Goal: Information Seeking & Learning: Learn about a topic

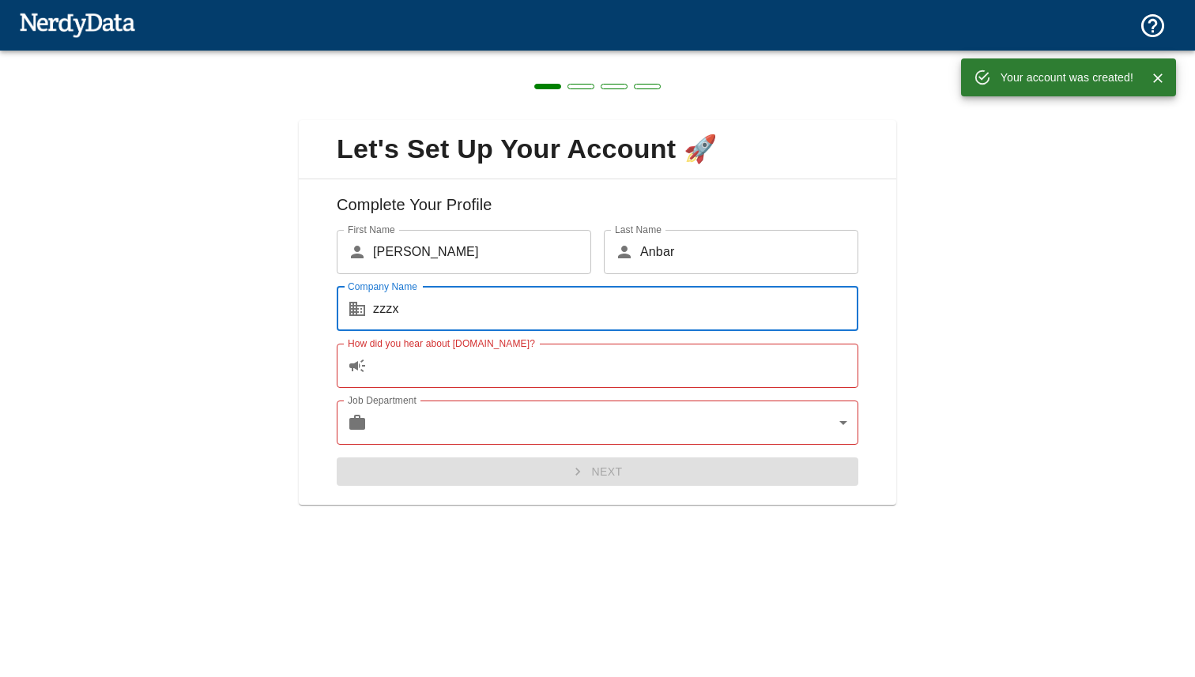
type input "zzzx"
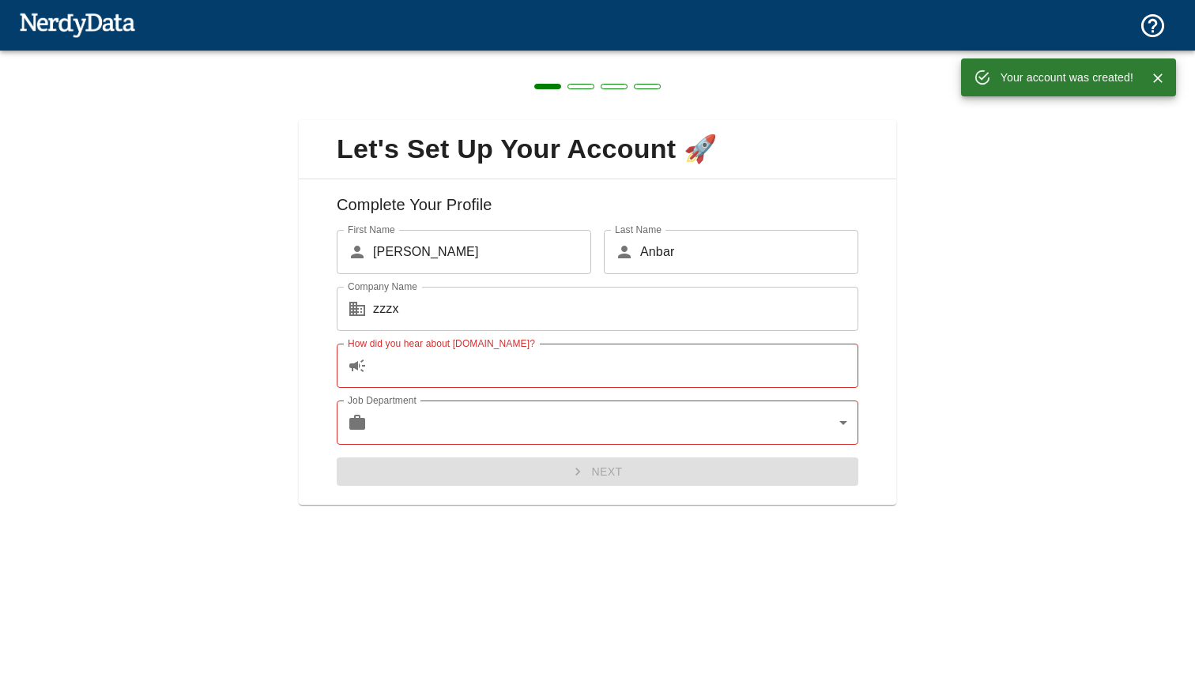
click at [462, 390] on div "Job Department ​ ​ Job Department" at bounding box center [591, 416] width 534 height 57
click at [466, 380] on input "How did you hear about [DOMAIN_NAME]?" at bounding box center [615, 366] width 485 height 44
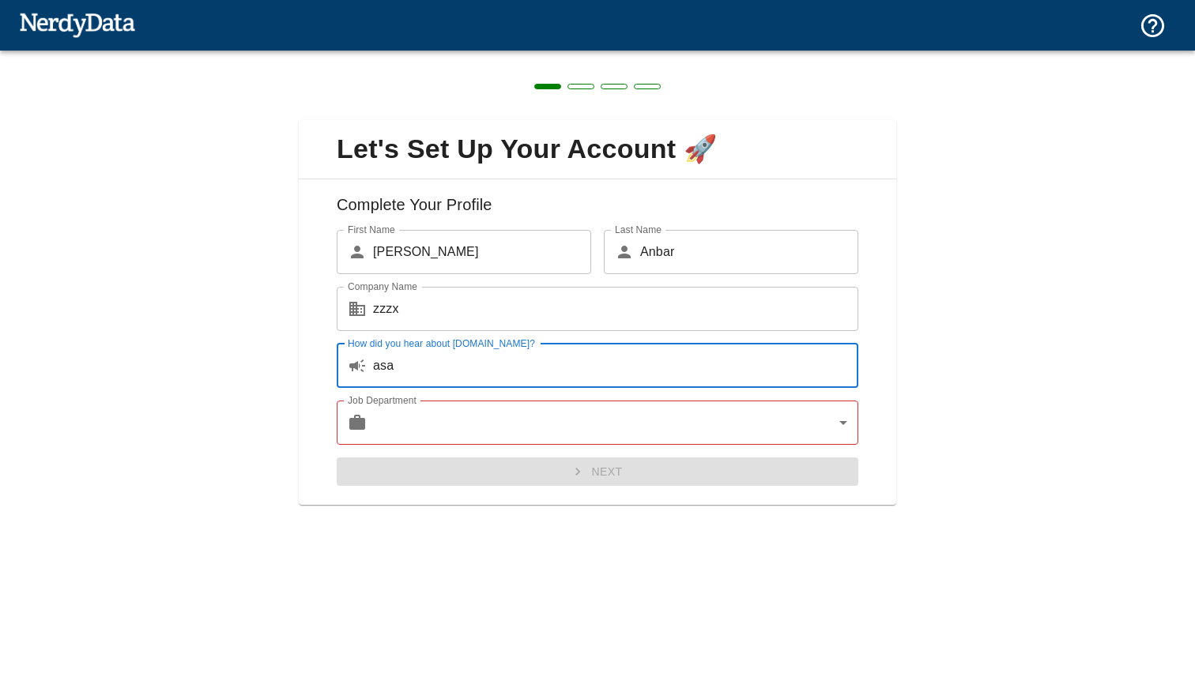
type input "asa"
click at [473, 55] on body "Technologies Domains Pricing Products Create a Report Create a list of websites…" at bounding box center [597, 27] width 1195 height 55
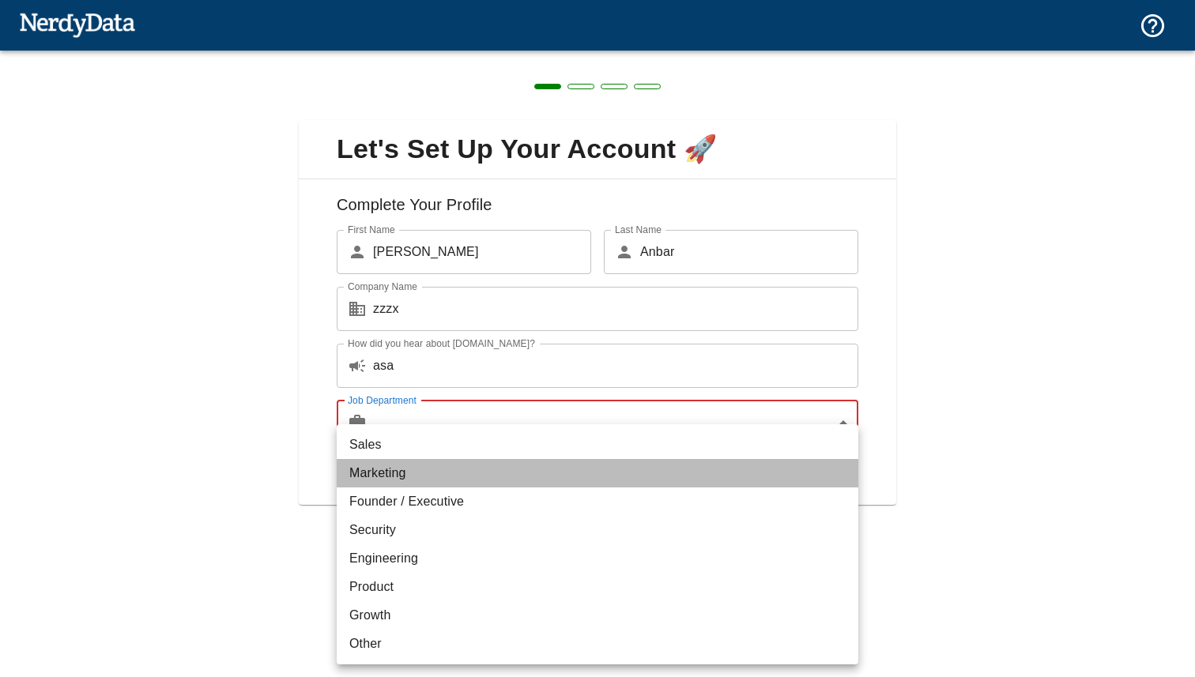
click at [482, 469] on li "Marketing" at bounding box center [597, 473] width 521 height 28
type input "marketing"
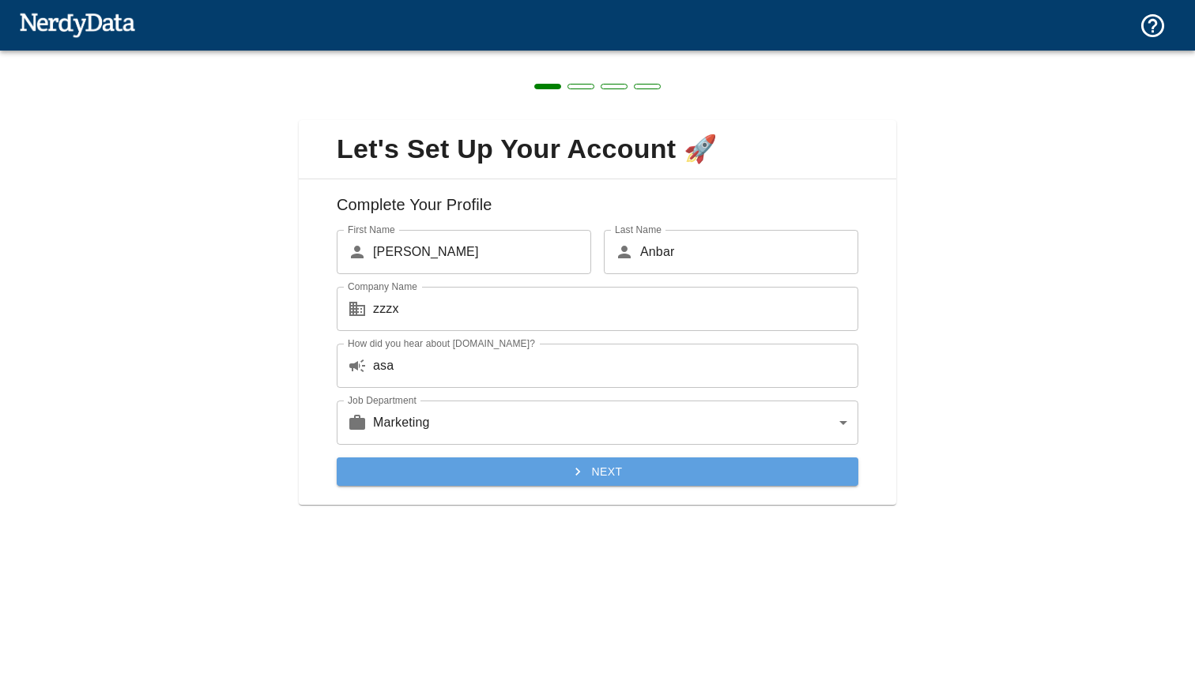
click at [522, 471] on button "Next" at bounding box center [597, 471] width 521 height 29
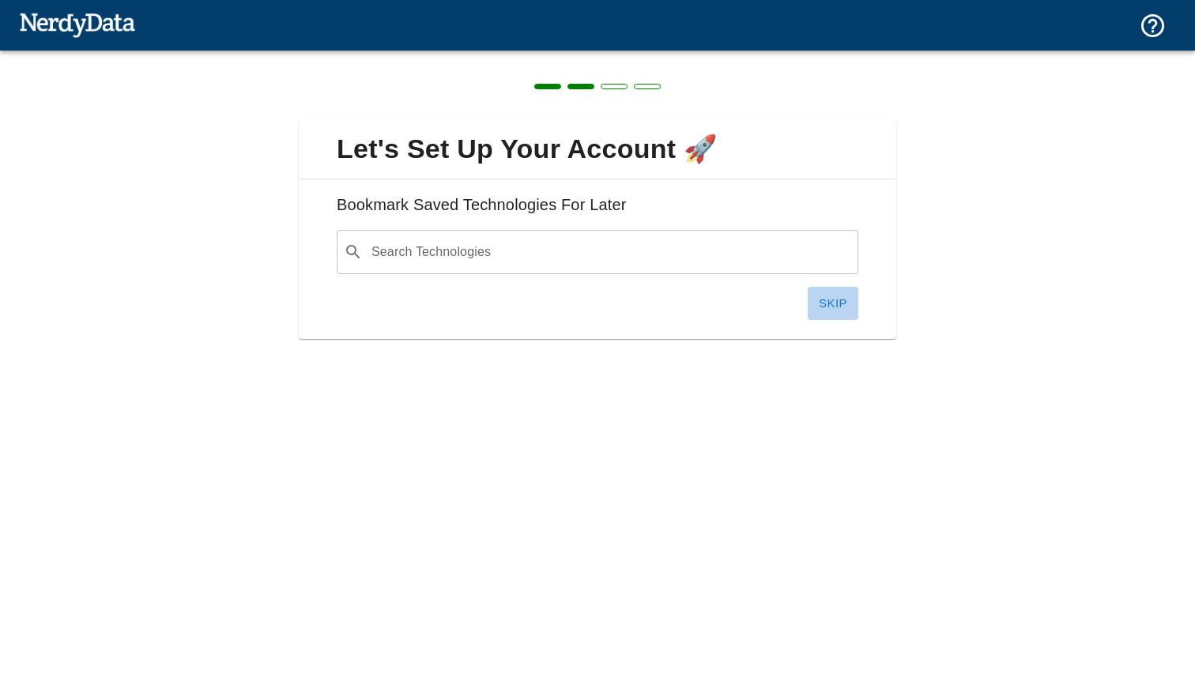
click at [833, 299] on button "Skip" at bounding box center [832, 303] width 51 height 33
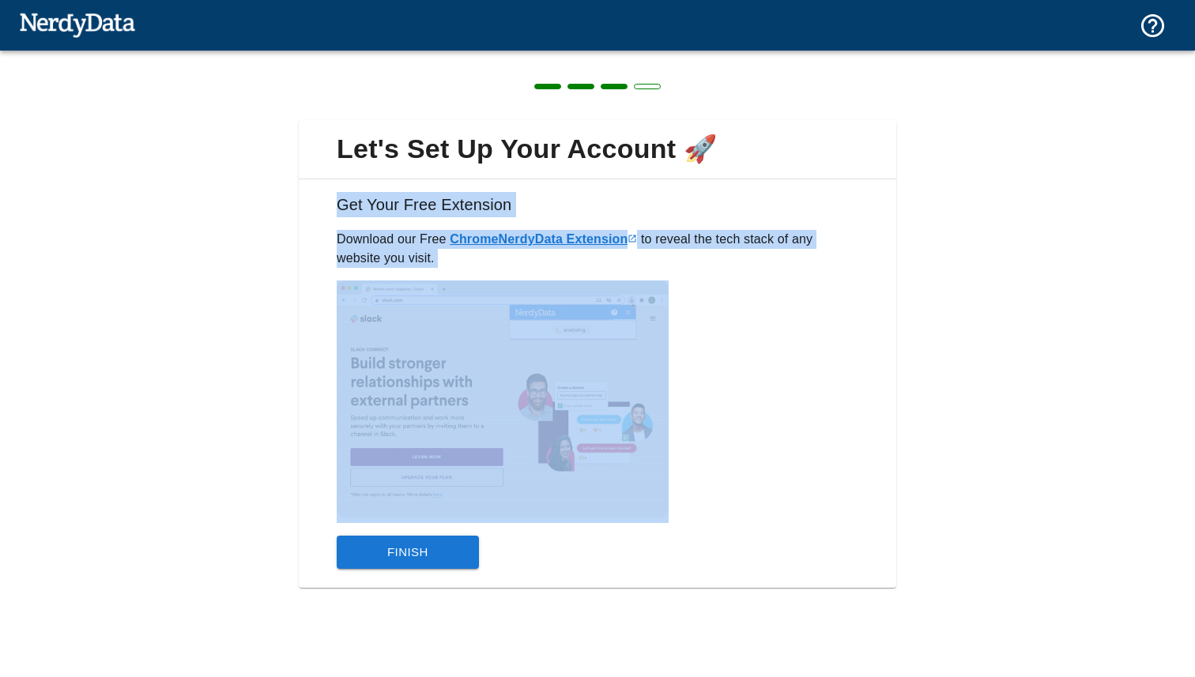
drag, startPoint x: 322, startPoint y: 211, endPoint x: 792, endPoint y: 293, distance: 477.2
click at [796, 293] on div "Get Your Free Extension Download our Free Chrome NerdyData Extension to reveal …" at bounding box center [597, 383] width 597 height 408
click at [792, 269] on div at bounding box center [591, 395] width 534 height 255
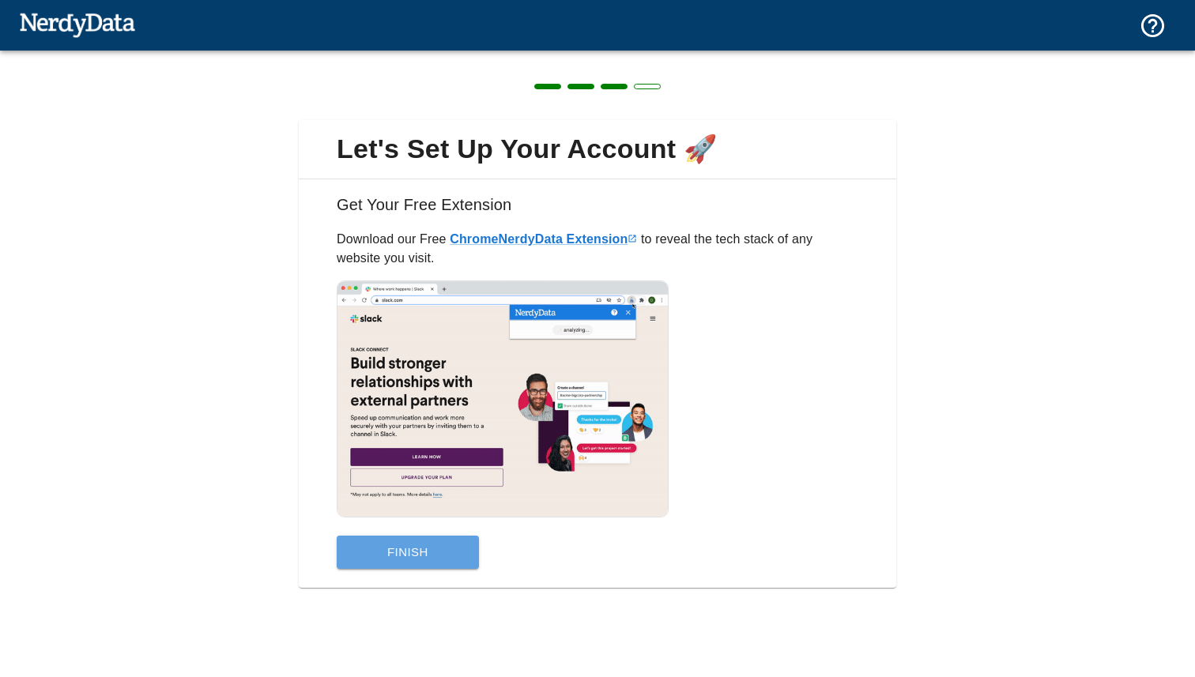
click at [385, 563] on button "Finish" at bounding box center [408, 552] width 142 height 33
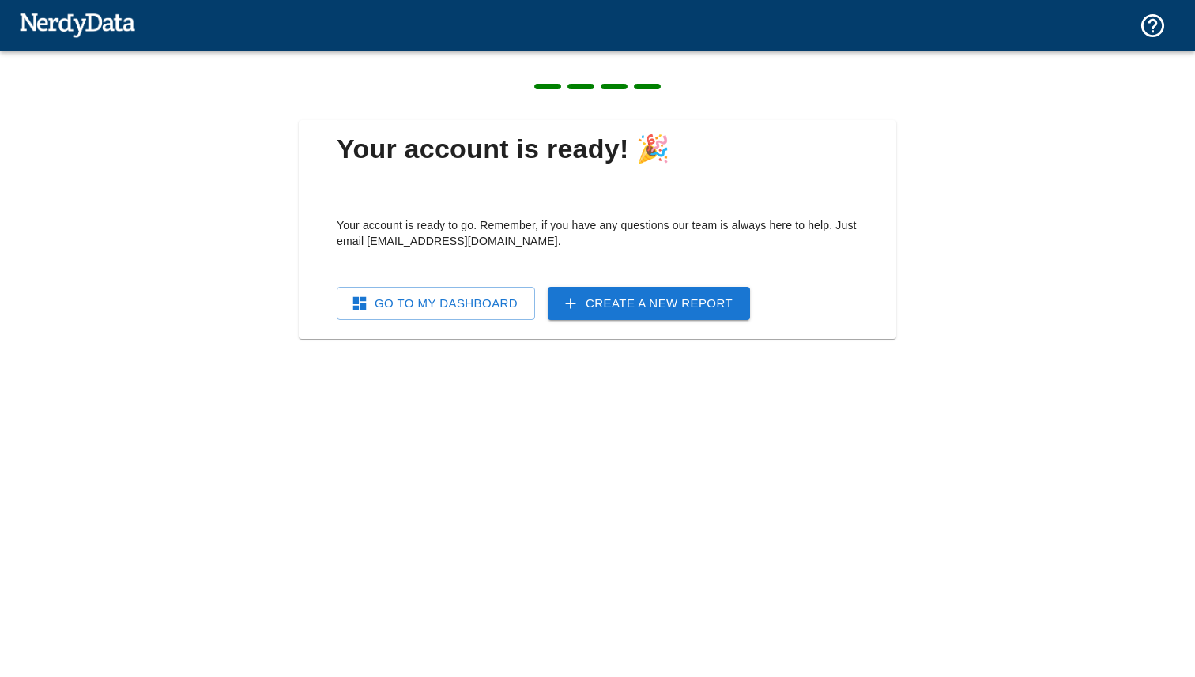
click at [51, 9] on img at bounding box center [77, 25] width 116 height 32
click at [493, 257] on div "Your account is ready to go. Remember, if you have any questions our team is al…" at bounding box center [591, 249] width 534 height 141
click at [489, 306] on link "Go To My Dashboard" at bounding box center [436, 303] width 198 height 33
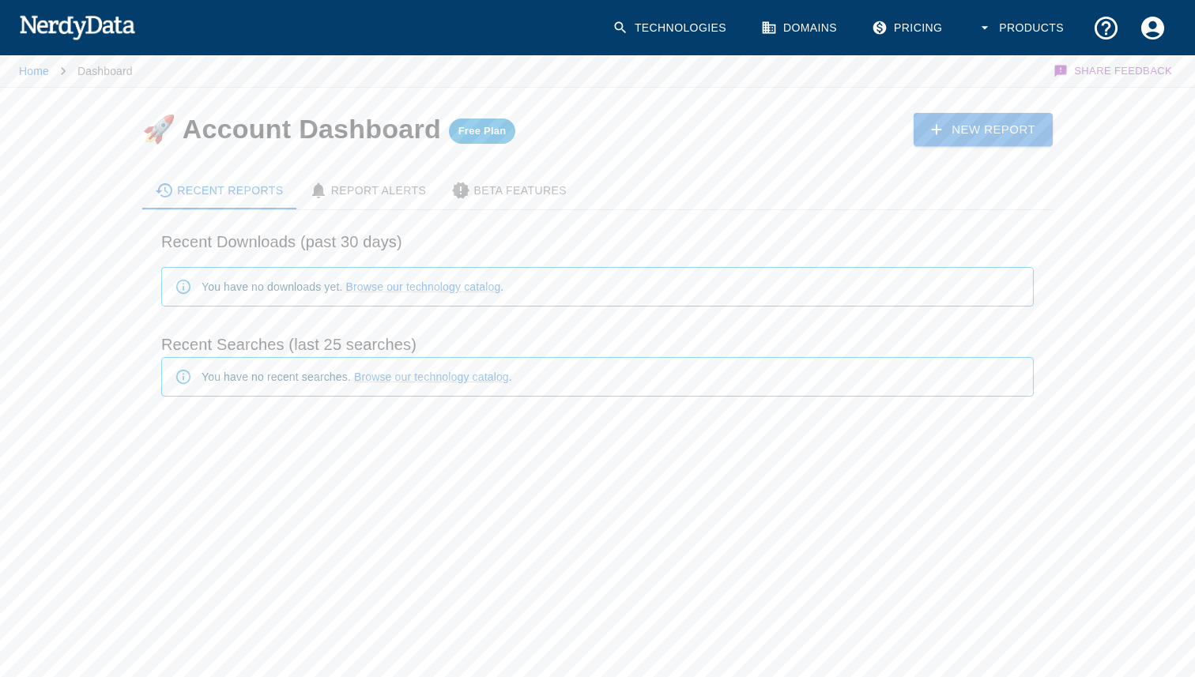
click at [634, 28] on link "Technologies" at bounding box center [671, 28] width 136 height 47
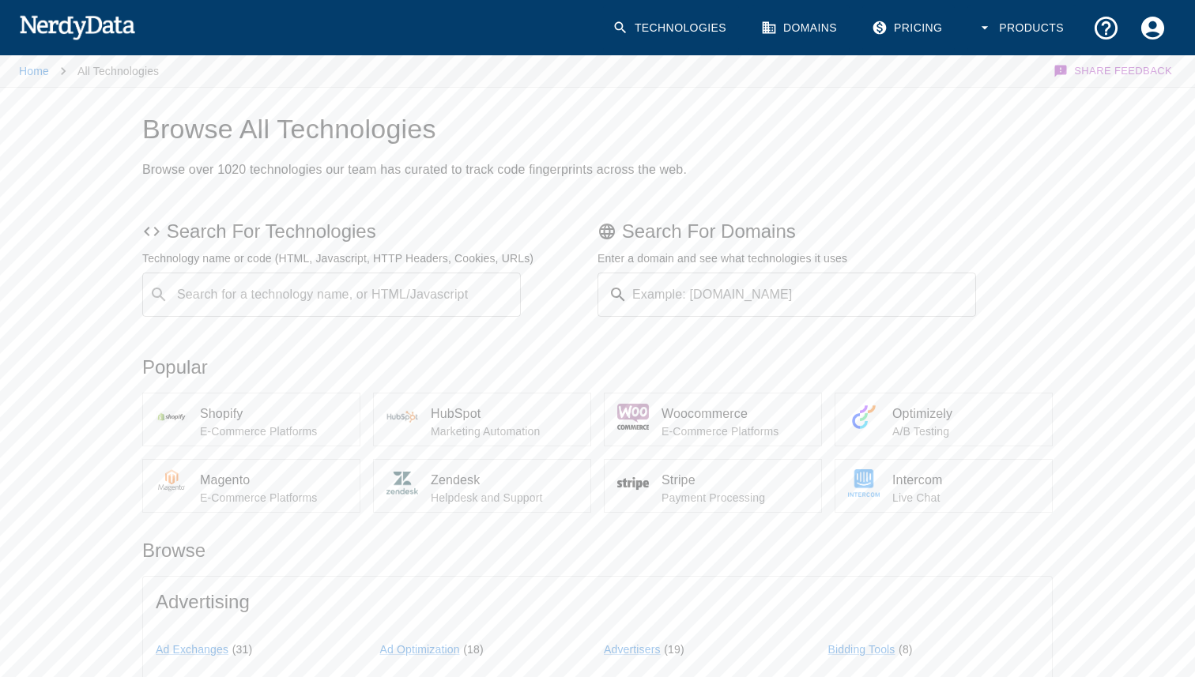
click at [213, 304] on input "Search for a technology name, or HTML/Javascript" at bounding box center [344, 295] width 339 height 30
type input "[DOMAIN_NAME]"
click at [855, 288] on input "Domain Search" at bounding box center [805, 295] width 342 height 44
paste input "[DOMAIN_NAME]"
type input "[DOMAIN_NAME]"
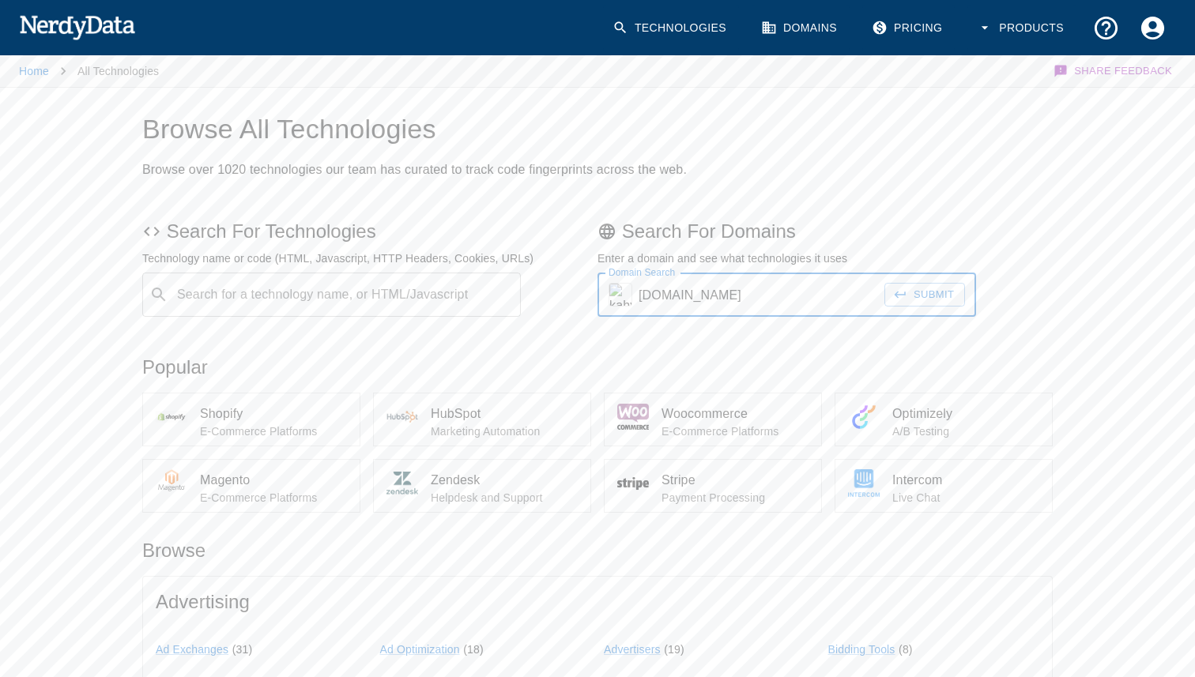
click at [884, 283] on button "Submit" at bounding box center [924, 295] width 81 height 24
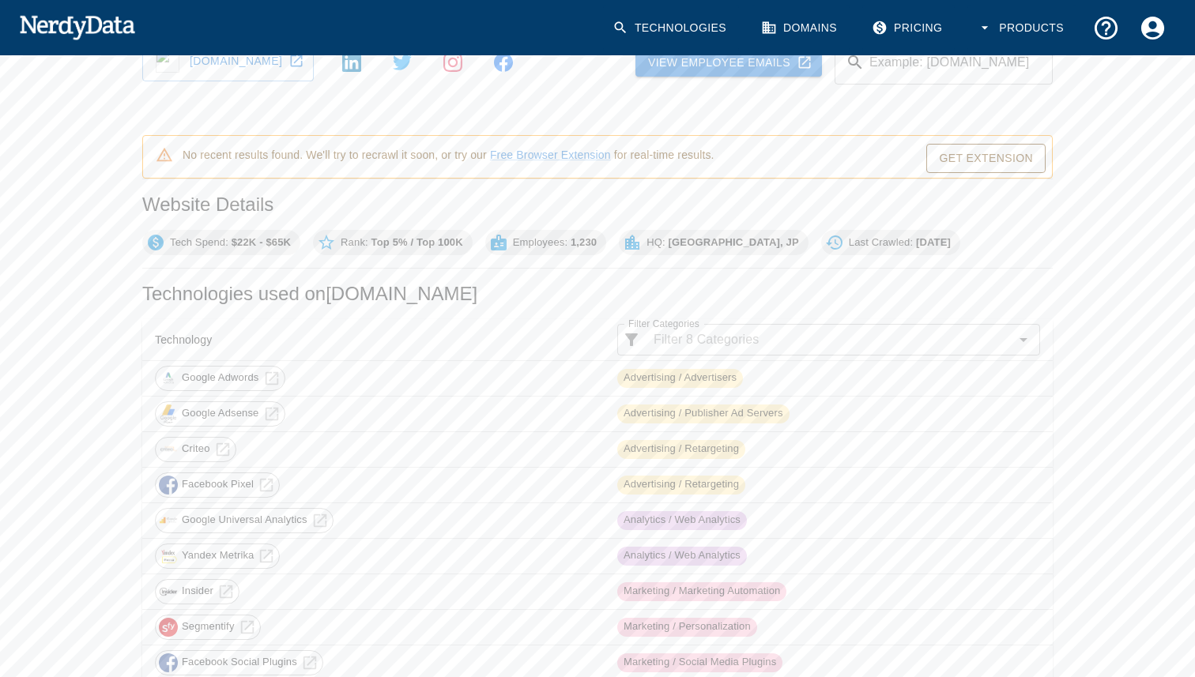
click at [96, 301] on div "Home Domain Lookup Technologies used on [DOMAIN_NAME] Share Feedback [DOMAIN_NA…" at bounding box center [597, 665] width 1195 height 1420
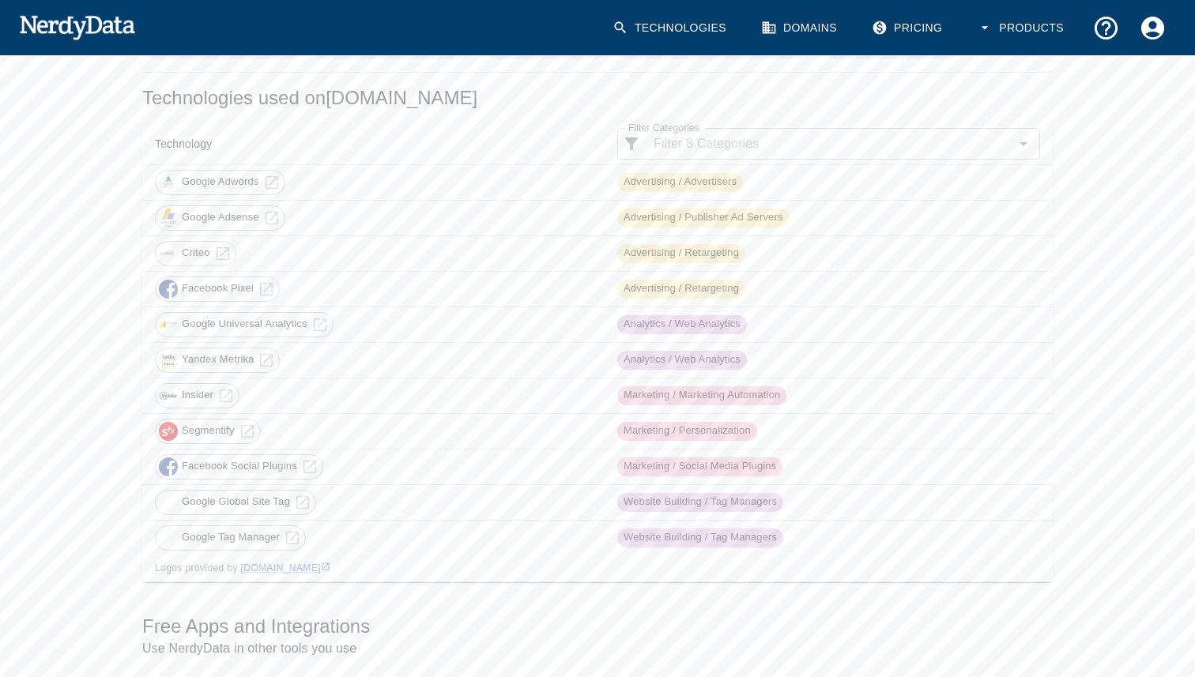
scroll to position [284, 0]
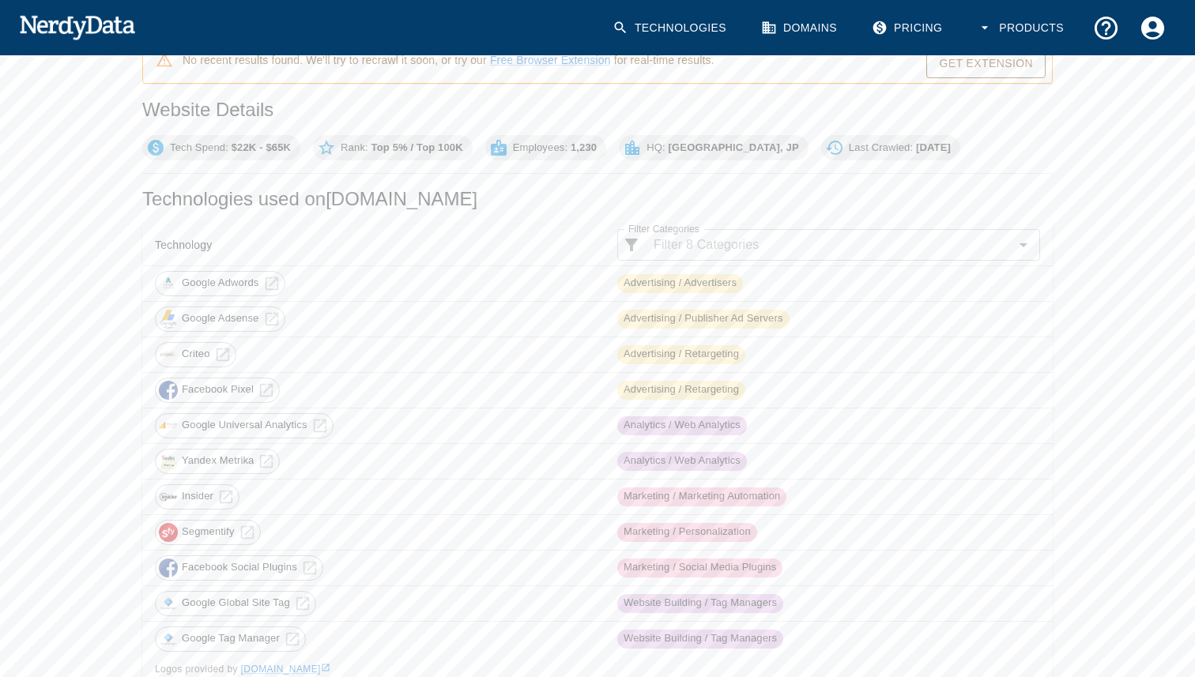
click at [112, 401] on div "Home Domain Lookup Technologies used on [DOMAIN_NAME] Share Feedback [DOMAIN_NA…" at bounding box center [597, 570] width 1195 height 1420
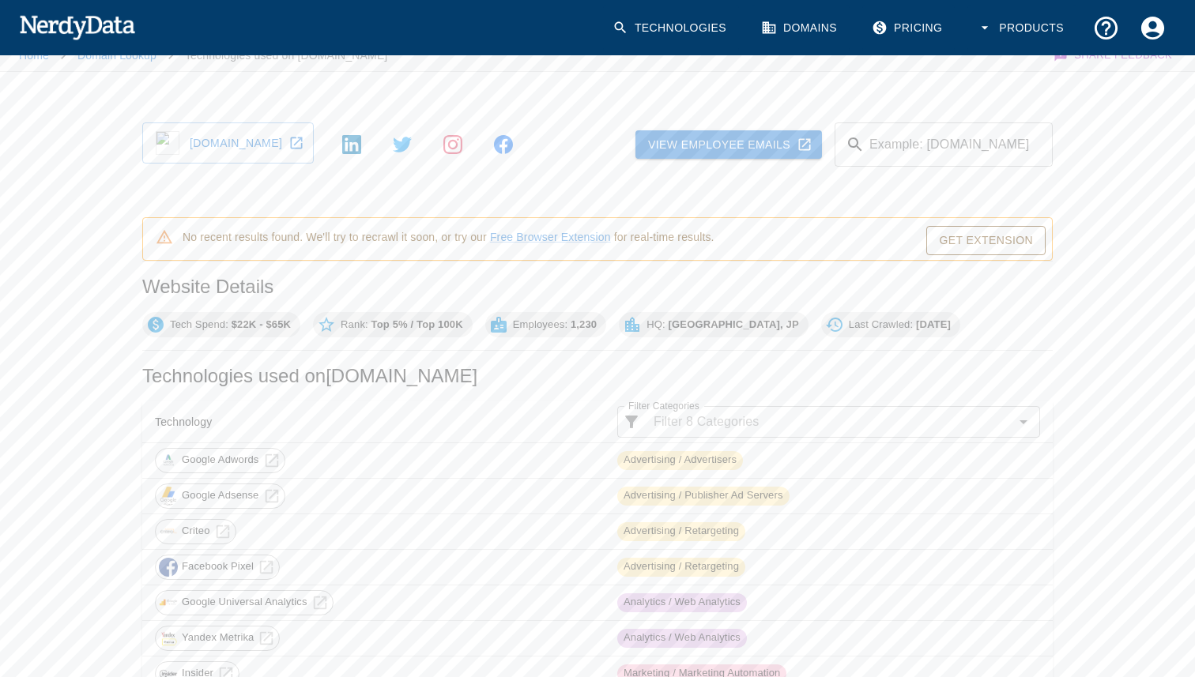
scroll to position [10, 0]
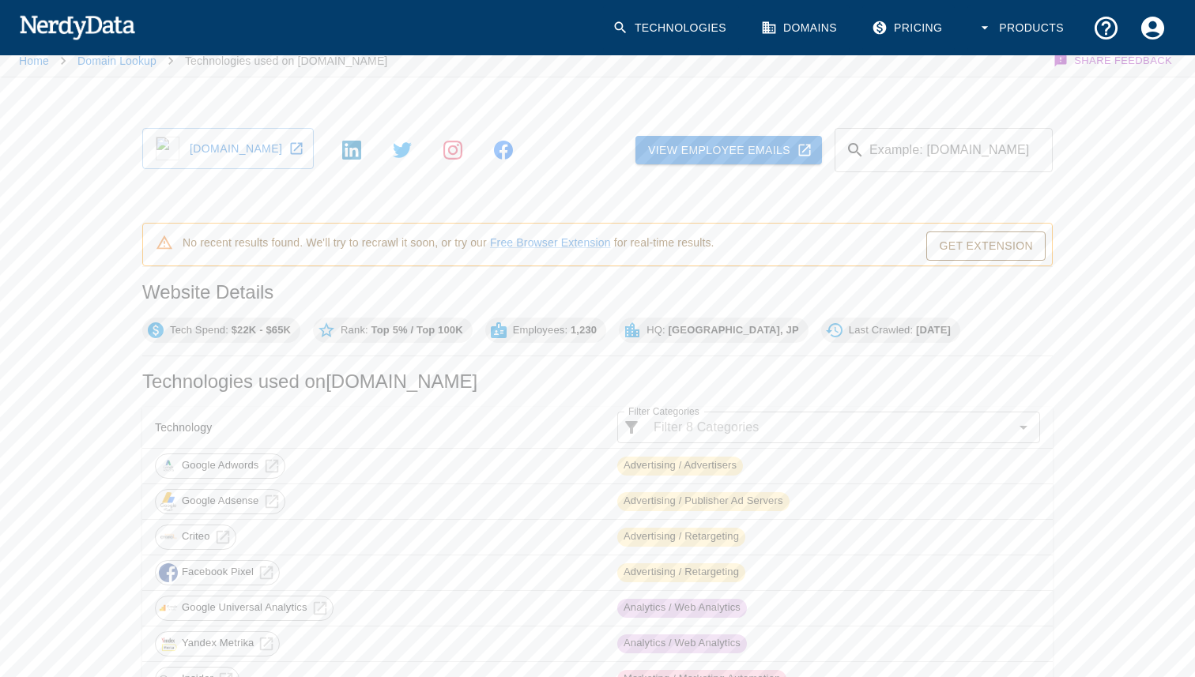
drag, startPoint x: 137, startPoint y: 299, endPoint x: 311, endPoint y: 299, distance: 173.8
click at [317, 299] on h2 "Website Details" at bounding box center [597, 292] width 910 height 25
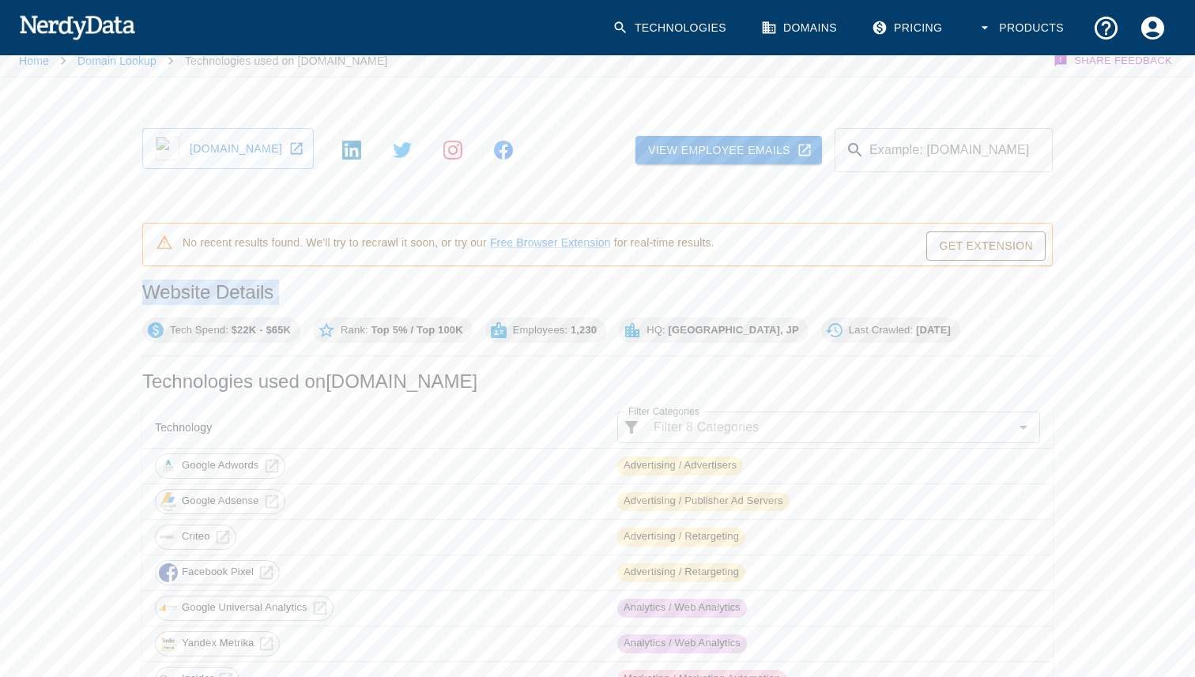
drag, startPoint x: 317, startPoint y: 299, endPoint x: 137, endPoint y: 299, distance: 180.1
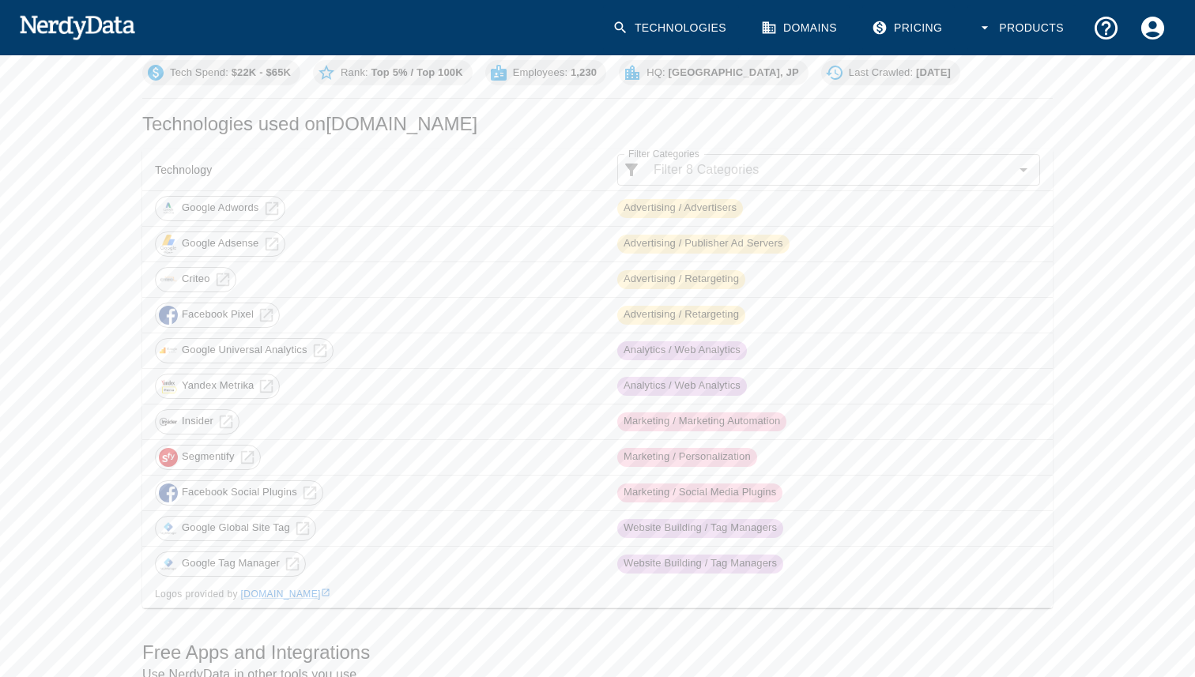
scroll to position [224, 0]
